Goal: Transaction & Acquisition: Subscribe to service/newsletter

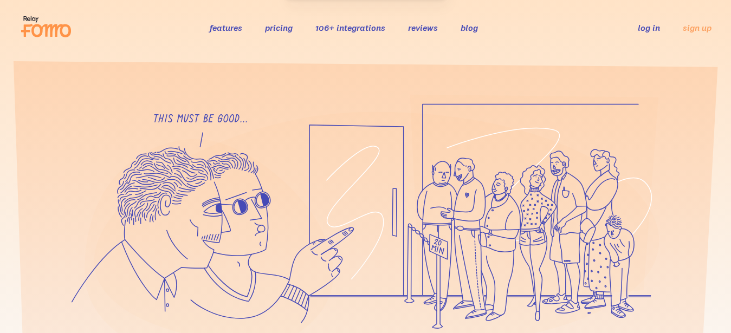
scroll to position [276, 0]
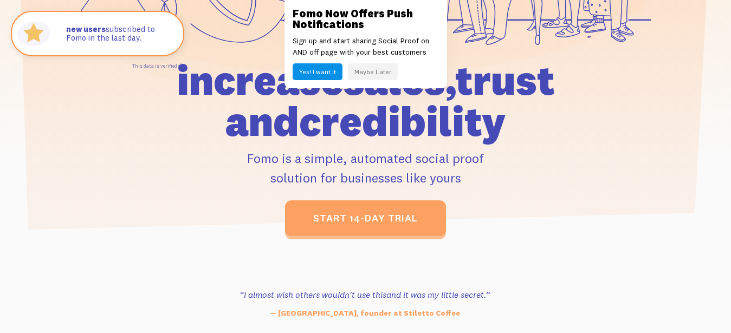
drag, startPoint x: 200, startPoint y: 85, endPoint x: 275, endPoint y: 90, distance: 75.5
click at [275, 90] on h1 "increase sales, trust and credibility" at bounding box center [365, 101] width 488 height 82
click at [270, 128] on h1 "increase sales, trust and credibility" at bounding box center [365, 101] width 488 height 82
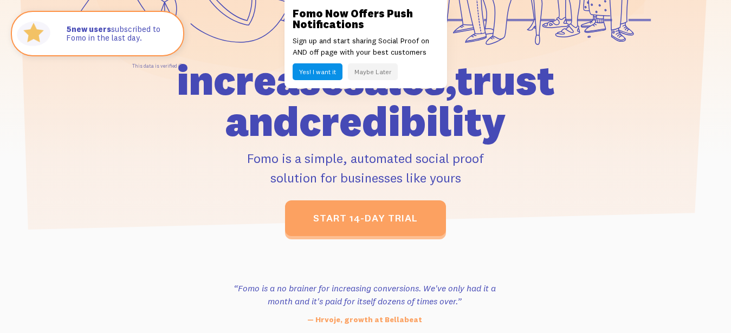
drag, startPoint x: 343, startPoint y: 250, endPoint x: 371, endPoint y: 221, distance: 41.0
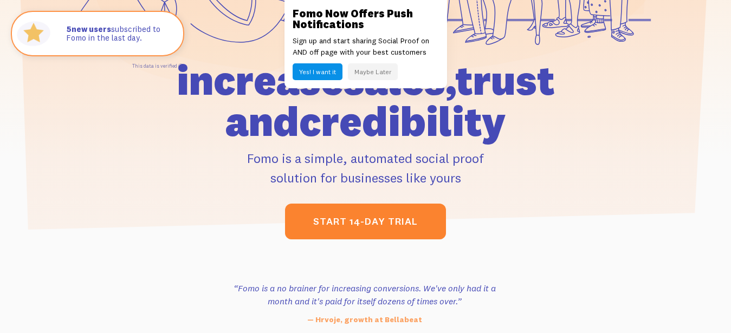
click at [345, 247] on section "“Outstanding, exceeding our expectations. We're seeing immediate results from t…" at bounding box center [365, 311] width 731 height 137
click at [371, 221] on link "start 14-day trial" at bounding box center [365, 222] width 161 height 36
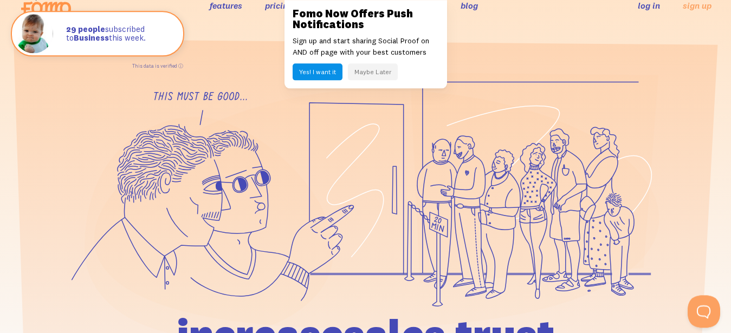
scroll to position [0, 0]
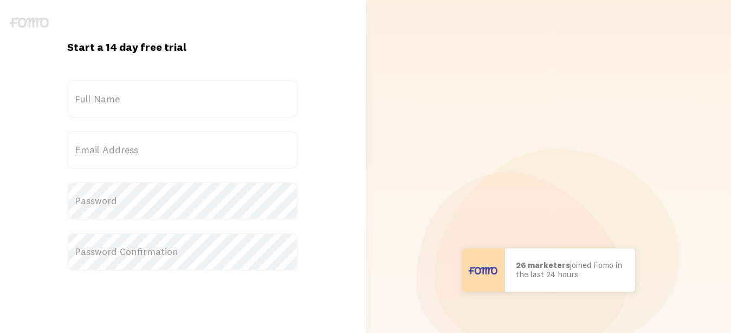
click at [123, 91] on label "Full Name" at bounding box center [182, 99] width 231 height 38
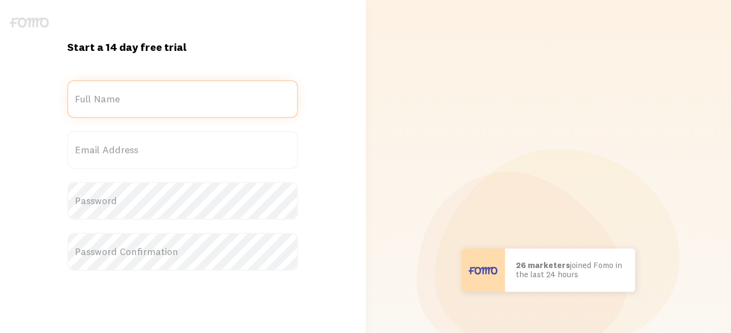
click at [123, 91] on input "Full Name" at bounding box center [182, 99] width 231 height 38
type input "[PERSON_NAME]"
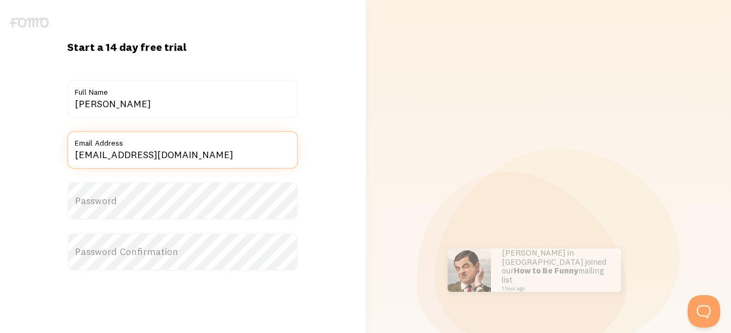
type input "[EMAIL_ADDRESS][DOMAIN_NAME]"
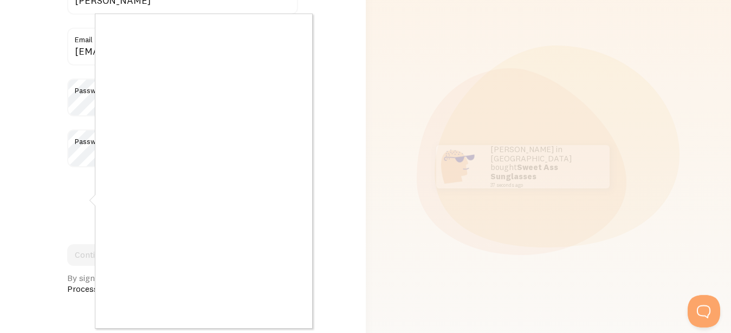
scroll to position [208, 0]
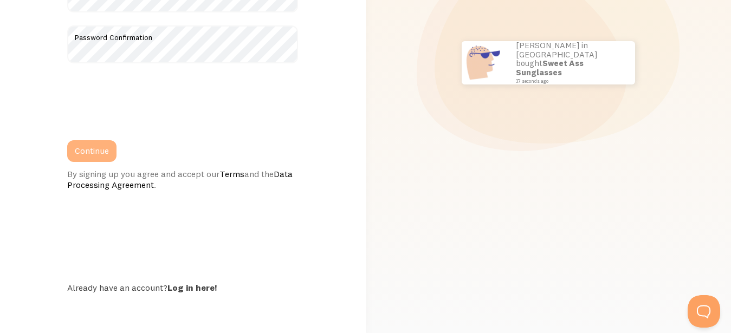
click at [84, 148] on button "Continue" at bounding box center [91, 151] width 49 height 22
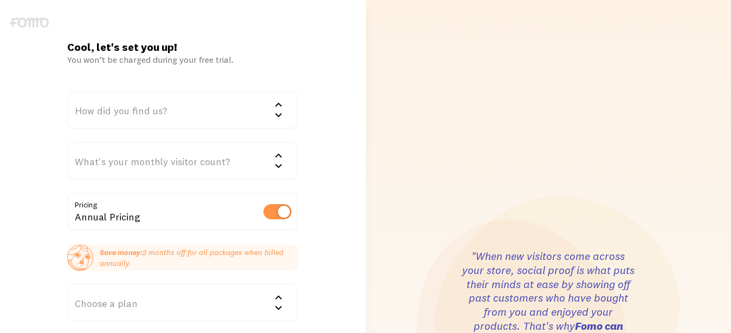
click at [184, 110] on div "How did you find us?" at bounding box center [182, 110] width 231 height 38
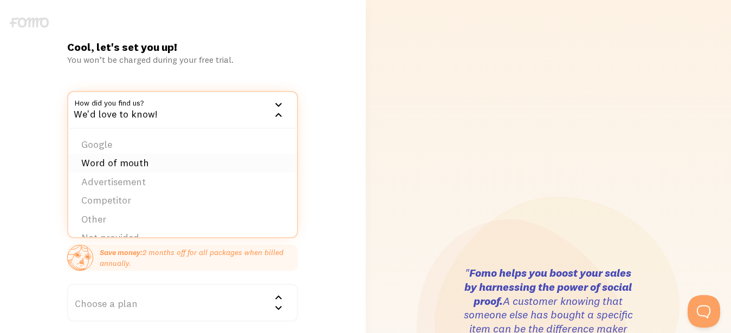
click at [107, 157] on li "Word of mouth" at bounding box center [182, 163] width 229 height 19
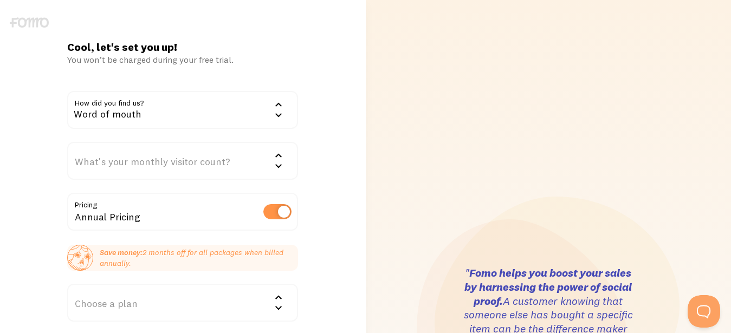
click at [148, 162] on div "What's your monthly visitor count?" at bounding box center [182, 161] width 231 height 38
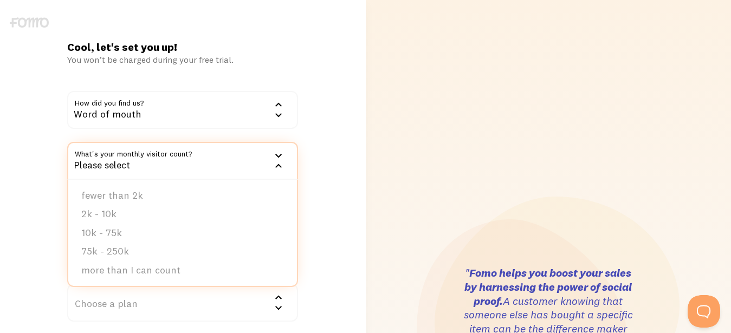
click at [311, 144] on div "Cool, let's set you up! You won’t be charged during your free trial. How did yo…" at bounding box center [183, 323] width 366 height 567
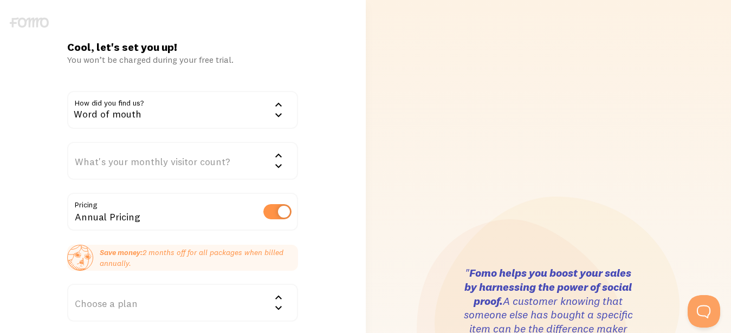
click at [196, 165] on div "What's your monthly visitor count?" at bounding box center [182, 161] width 231 height 38
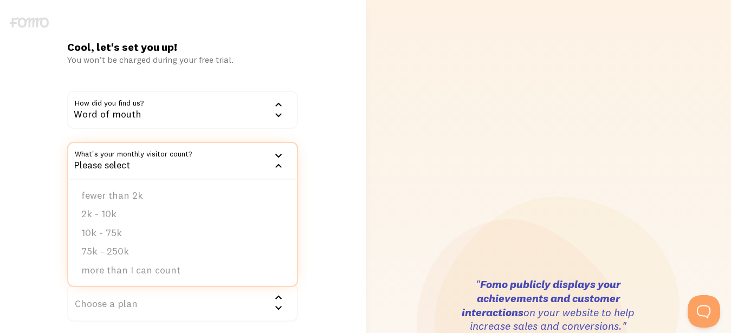
click at [306, 149] on div "Cool, let's set you up! You won’t be charged during your free trial. How did yo…" at bounding box center [183, 323] width 366 height 567
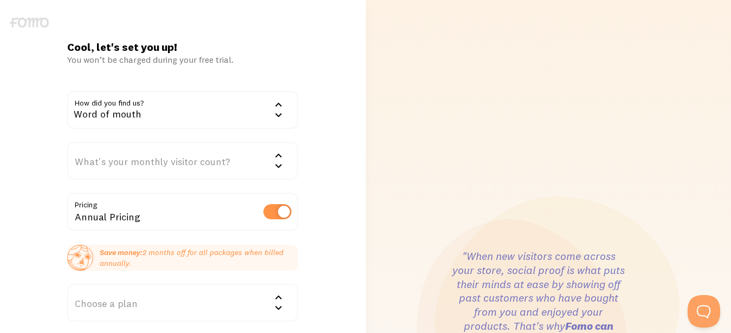
click at [214, 164] on div "What's your monthly visitor count?" at bounding box center [182, 161] width 231 height 38
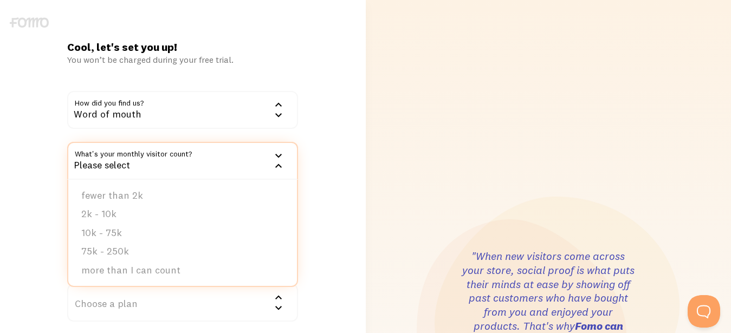
click at [342, 172] on div "Cool, let's set you up! You won’t be charged during your free trial. How did yo…" at bounding box center [183, 323] width 366 height 567
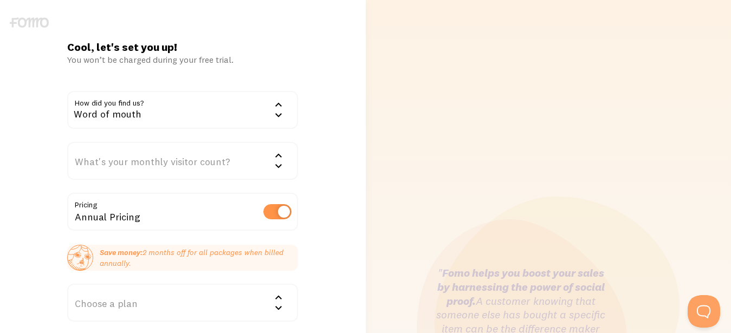
click at [250, 160] on div "What's your monthly visitor count?" at bounding box center [182, 161] width 231 height 38
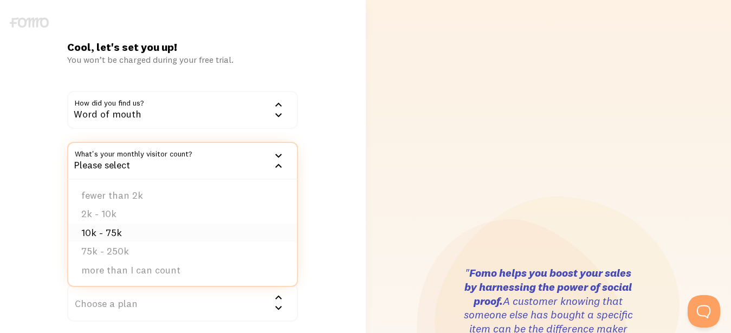
drag, startPoint x: 120, startPoint y: 230, endPoint x: 171, endPoint y: 228, distance: 50.5
click at [120, 230] on li "10k - 75k" at bounding box center [182, 233] width 229 height 19
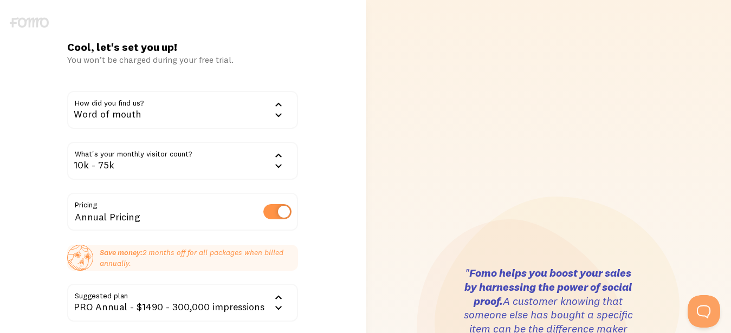
click at [359, 190] on div "Cool, let's set you up! You won’t be charged during your free trial. How did yo…" at bounding box center [183, 323] width 366 height 567
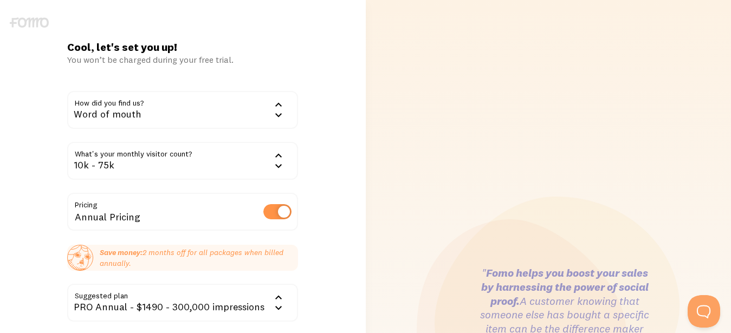
click at [231, 153] on div "10k - 75k" at bounding box center [182, 161] width 231 height 38
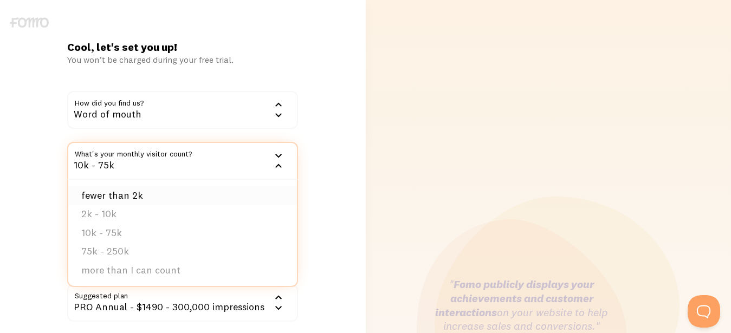
click at [165, 200] on li "fewer than 2k" at bounding box center [182, 195] width 229 height 19
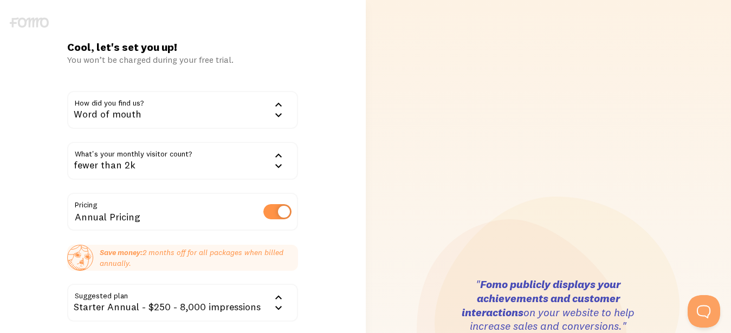
click at [220, 155] on div "fewer than 2k" at bounding box center [182, 161] width 231 height 38
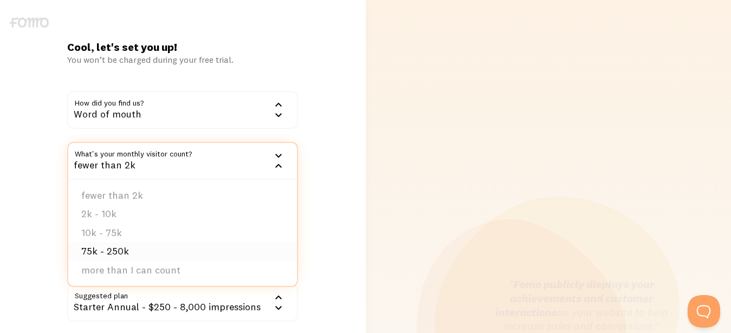
click at [126, 250] on li "75k - 250k" at bounding box center [182, 251] width 229 height 19
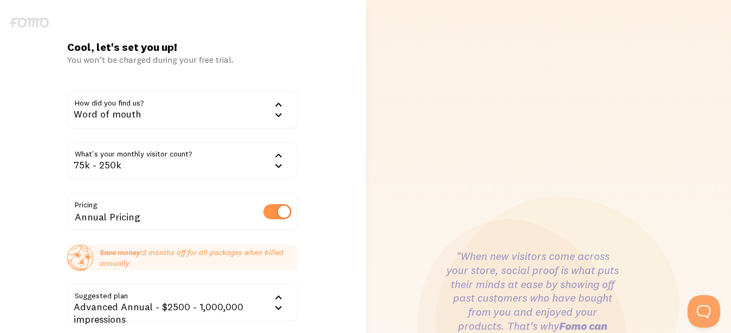
click at [342, 243] on div "Cool, let's set you up! You won’t be charged during your free trial. How did yo…" at bounding box center [183, 323] width 366 height 567
